Goal: Navigation & Orientation: Find specific page/section

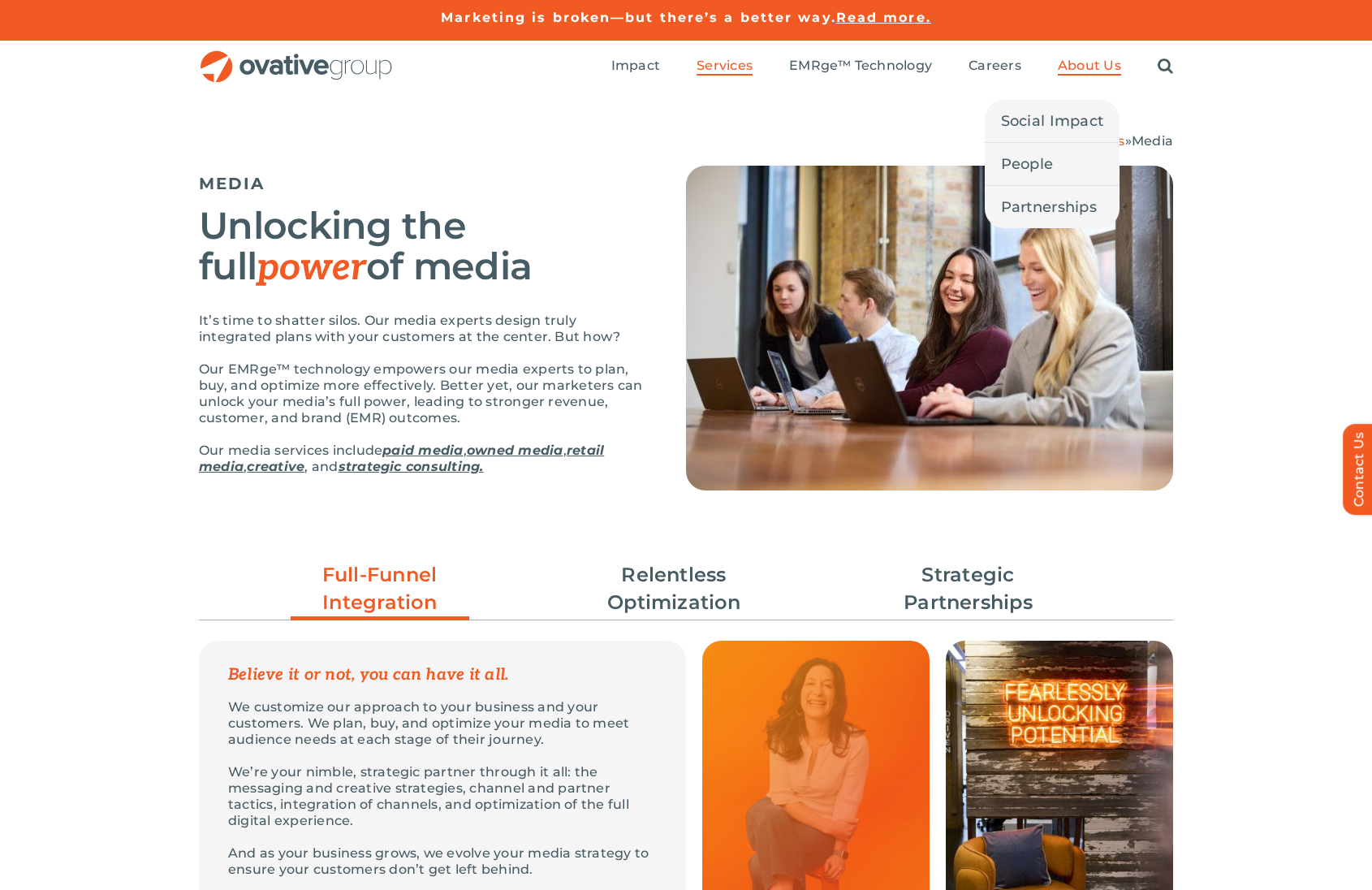
click at [1080, 61] on span "About Us" at bounding box center [1089, 65] width 64 height 17
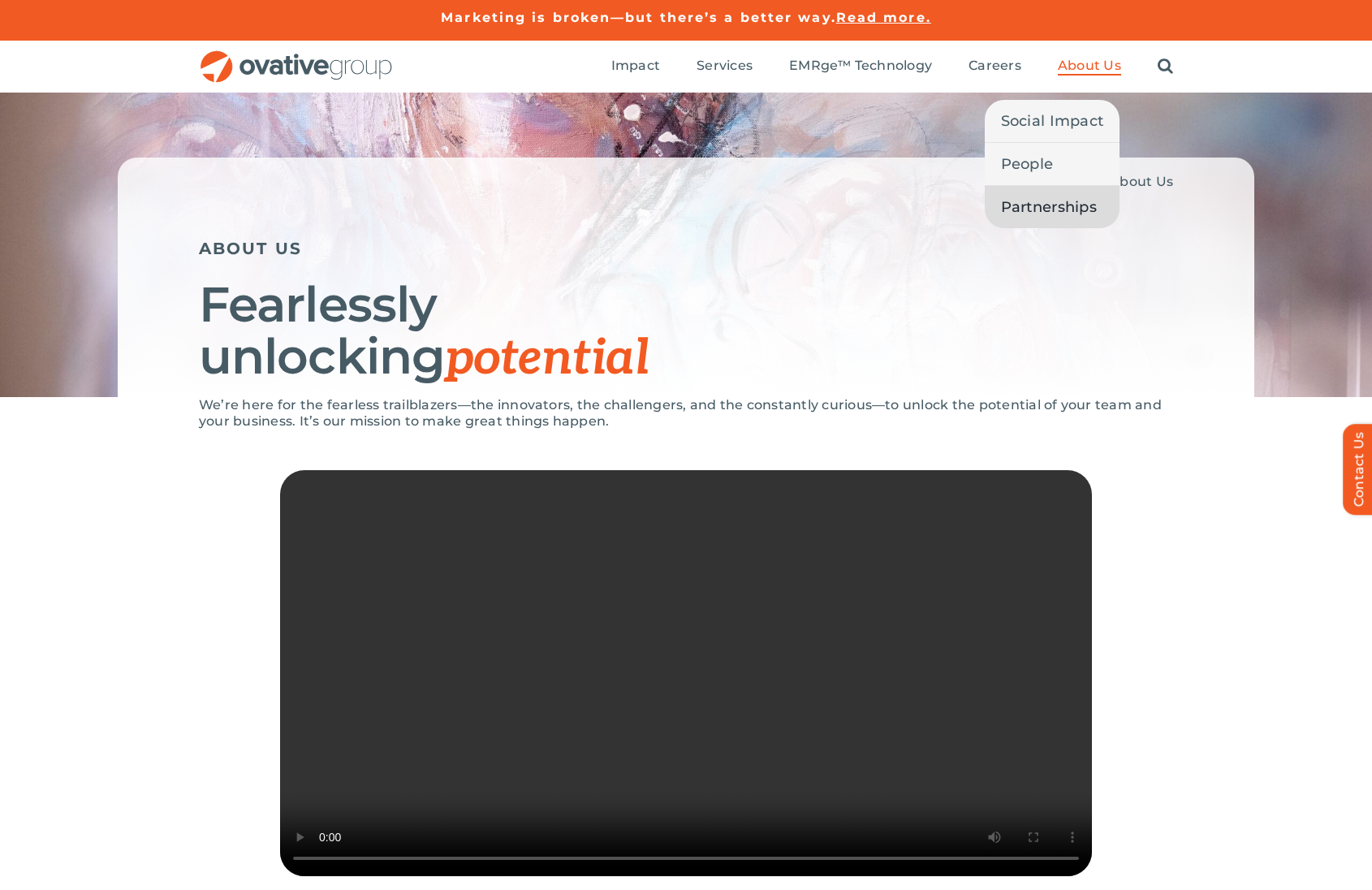
click at [1053, 205] on span "Partnerships" at bounding box center [1049, 207] width 96 height 23
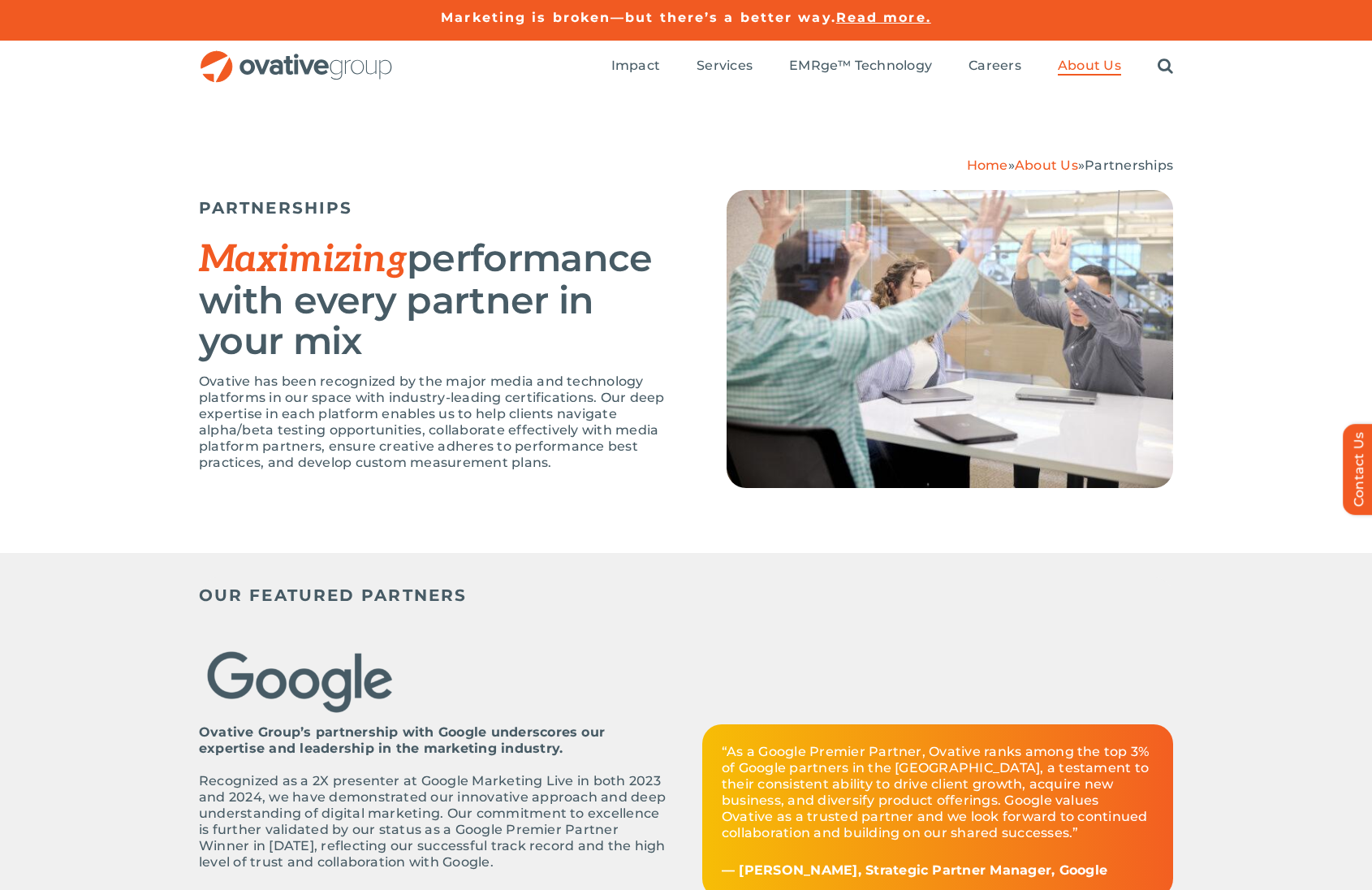
click at [232, 75] on img "OG_Full_horizontal_RGB" at bounding box center [296, 67] width 195 height 33
